Goal: Find specific page/section: Find specific page/section

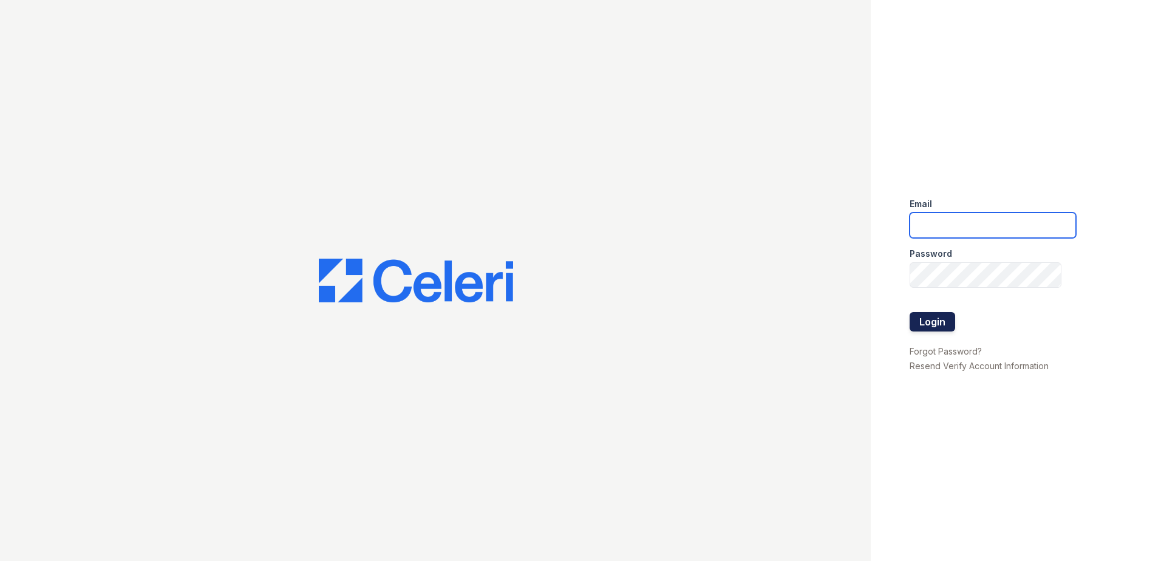
type input "LRochaMartinez@trinity-pm.com"
click at [938, 318] on button "Login" at bounding box center [933, 321] width 46 height 19
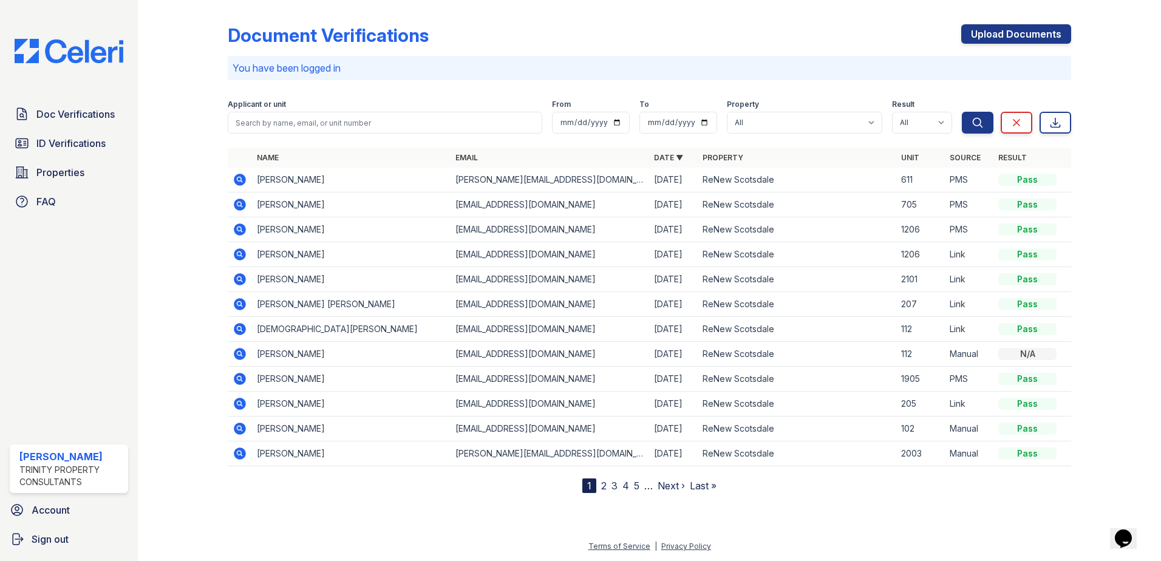
click at [604, 488] on link "2" at bounding box center [603, 486] width 5 height 12
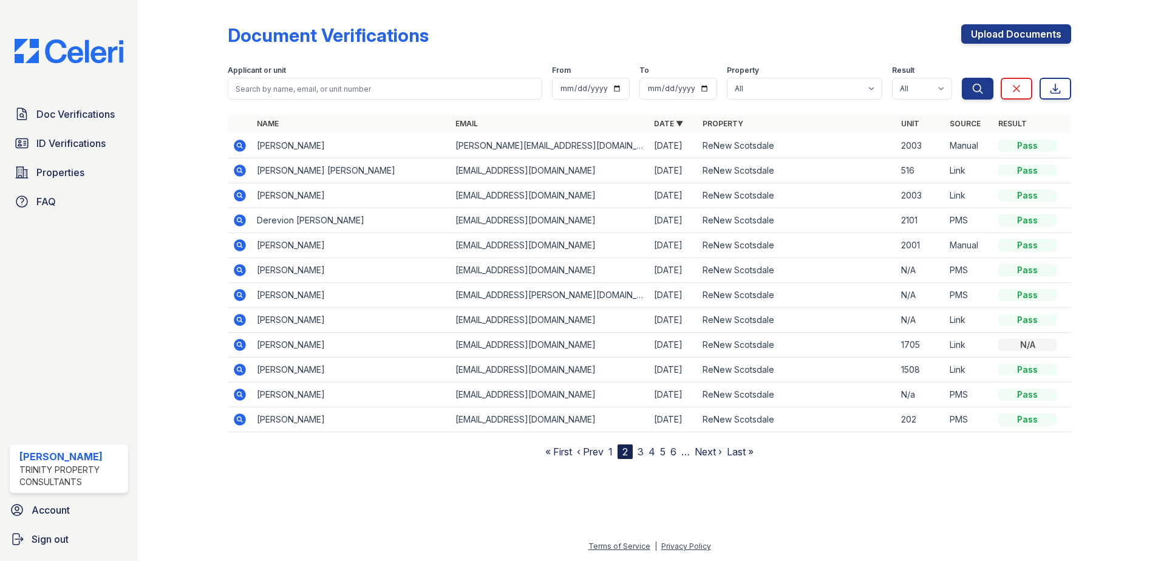
click at [238, 197] on icon at bounding box center [240, 196] width 12 height 12
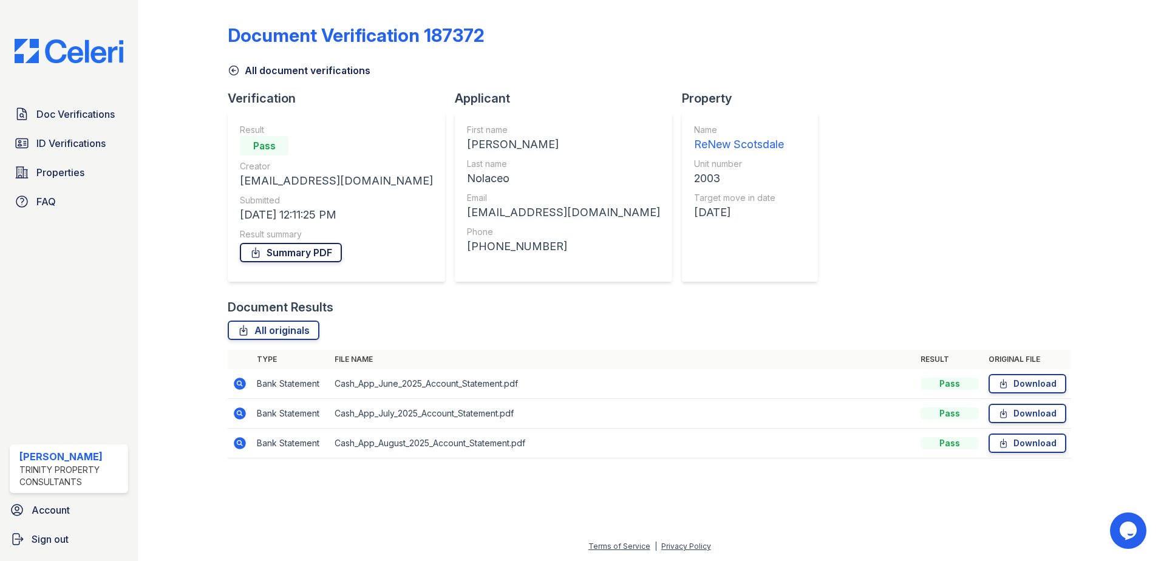
click at [273, 252] on link "Summary PDF" at bounding box center [291, 252] width 102 height 19
click at [110, 149] on link "ID Verifications" at bounding box center [69, 143] width 118 height 24
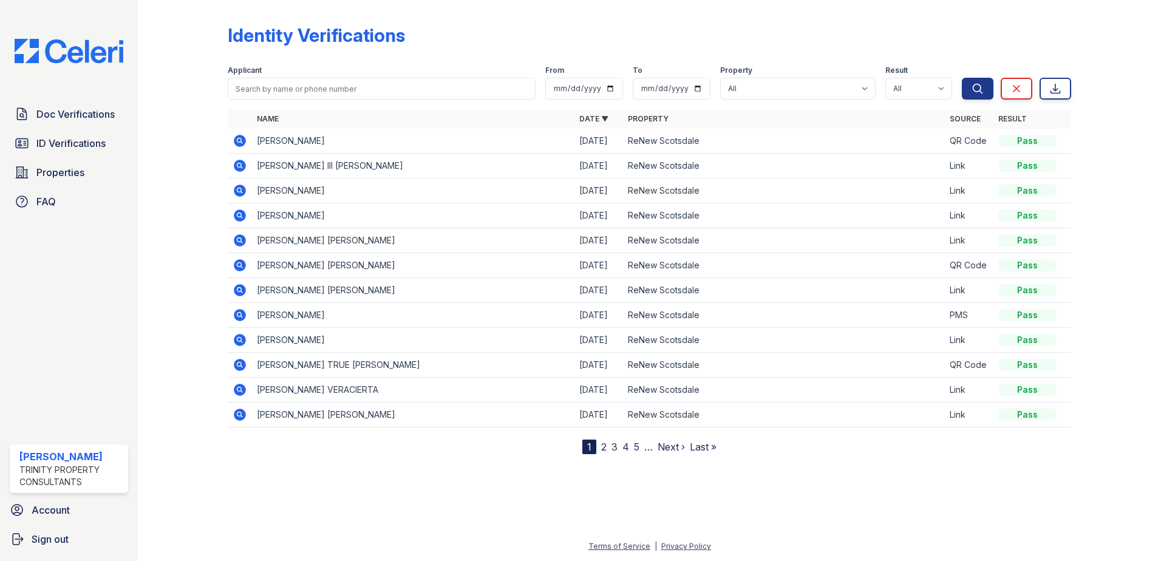
click at [602, 447] on link "2" at bounding box center [603, 447] width 5 height 12
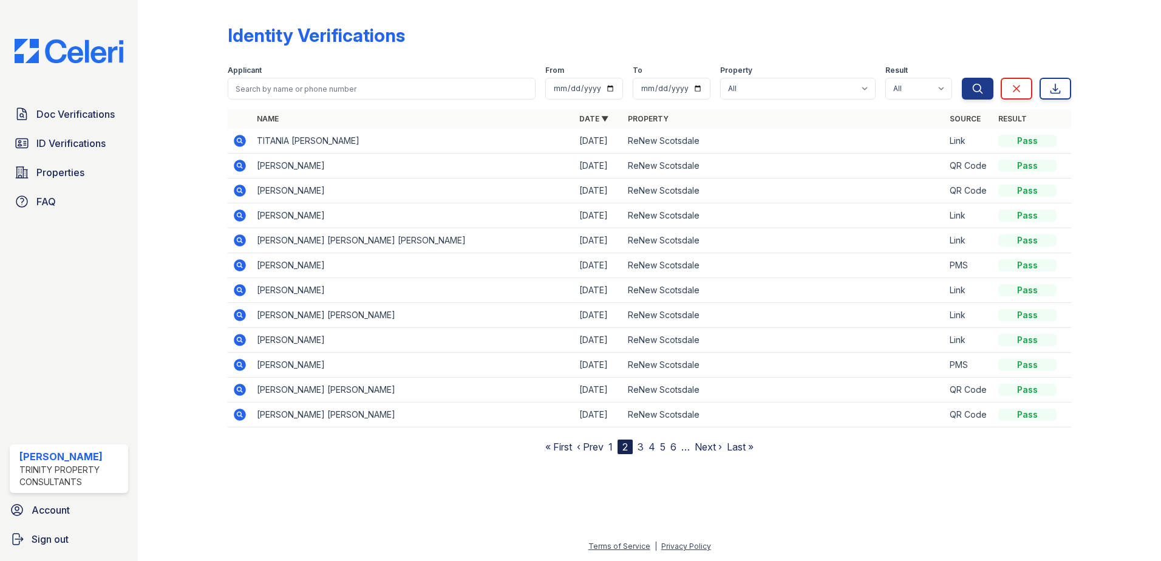
click at [245, 291] on icon at bounding box center [240, 290] width 12 height 12
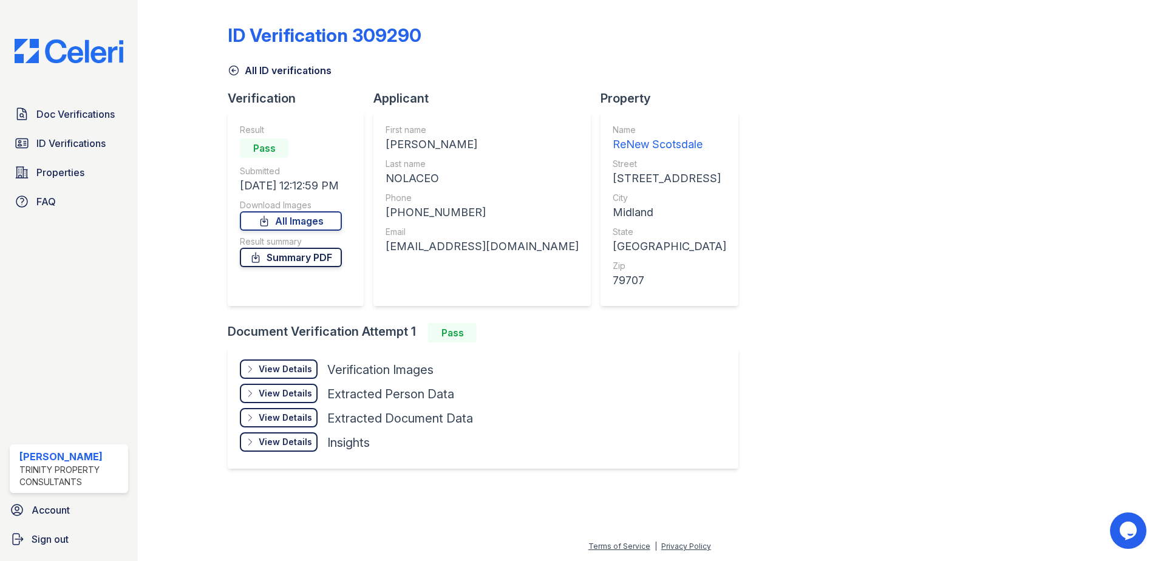
click at [316, 261] on link "Summary PDF" at bounding box center [291, 257] width 102 height 19
